Goal: Task Accomplishment & Management: Manage account settings

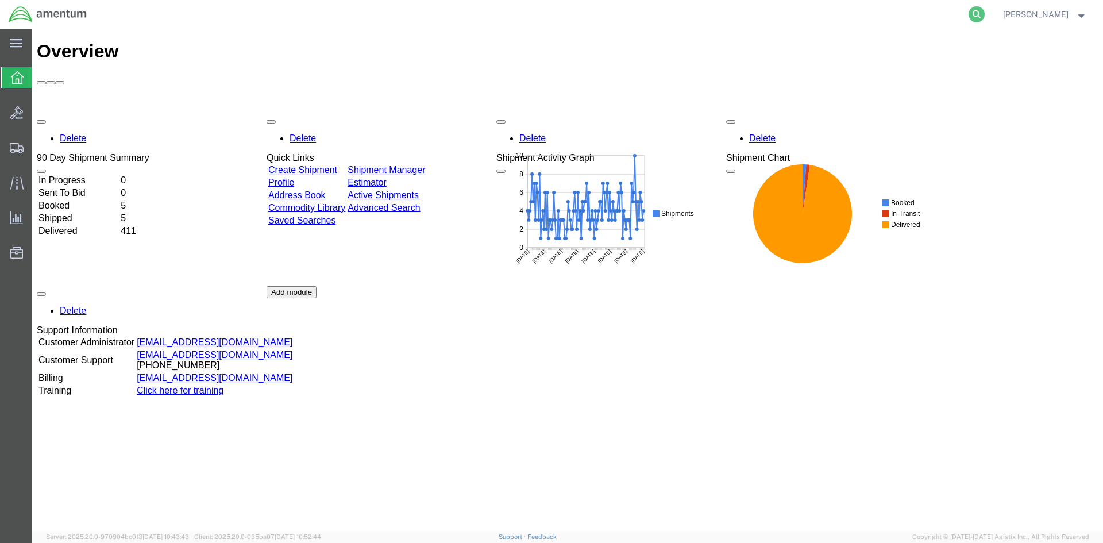
click at [979, 11] on icon at bounding box center [977, 14] width 16 height 16
click at [918, 20] on input "search" at bounding box center [794, 15] width 349 height 28
paste input "57011114"
type input "57011114"
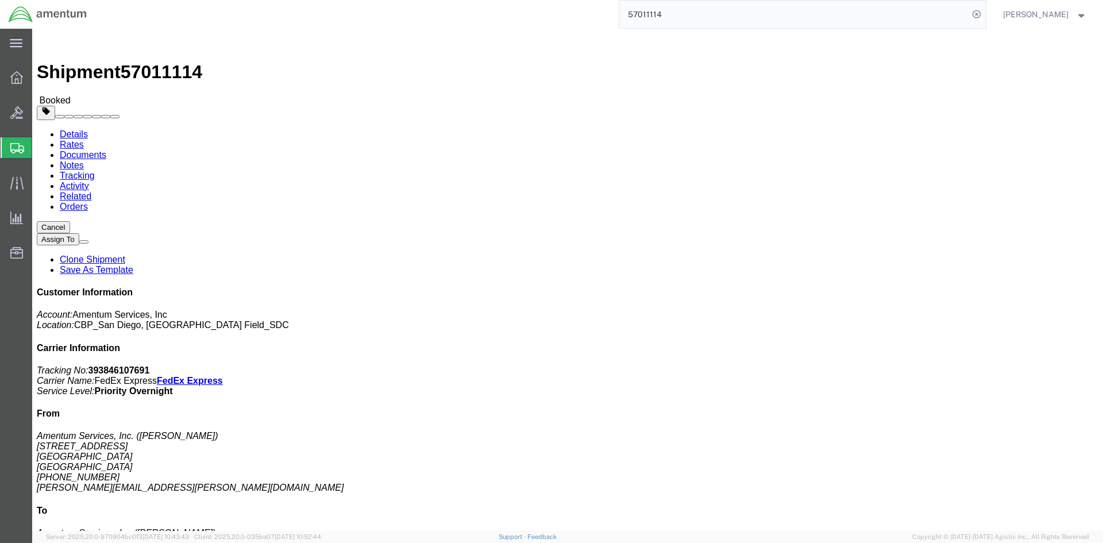
click button "button"
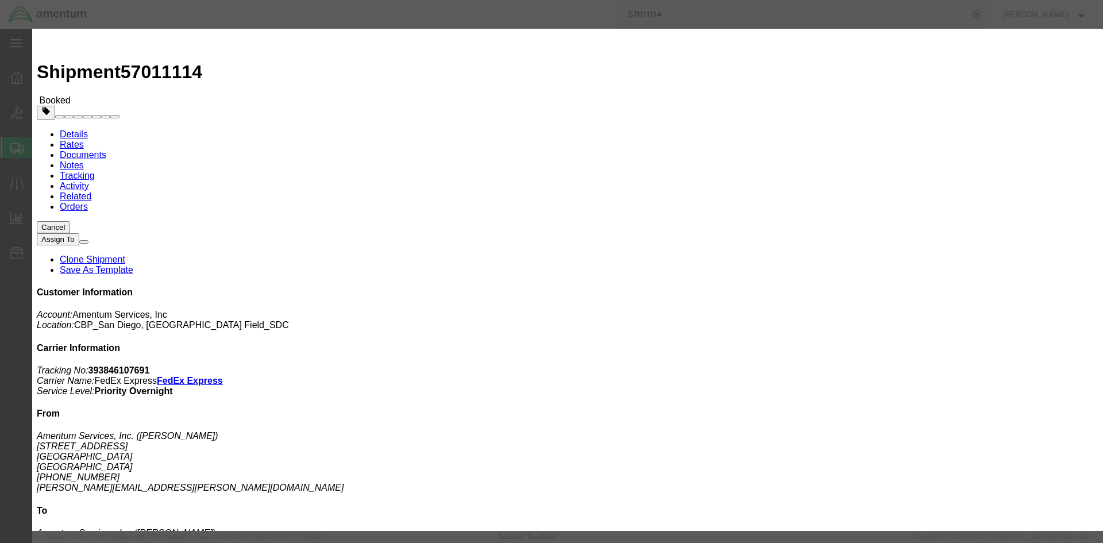
click div "[DATE] 1:00 PM"
type input "3:00 PM"
click button "Apply"
click button "Save"
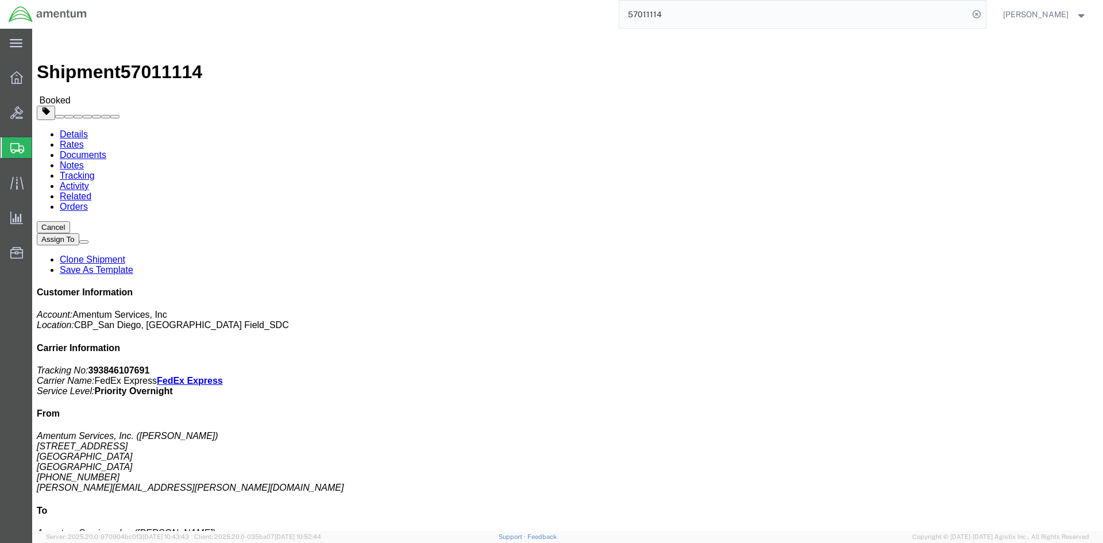
click button "Close"
click link "Schedule pickup request"
